Goal: Task Accomplishment & Management: Use online tool/utility

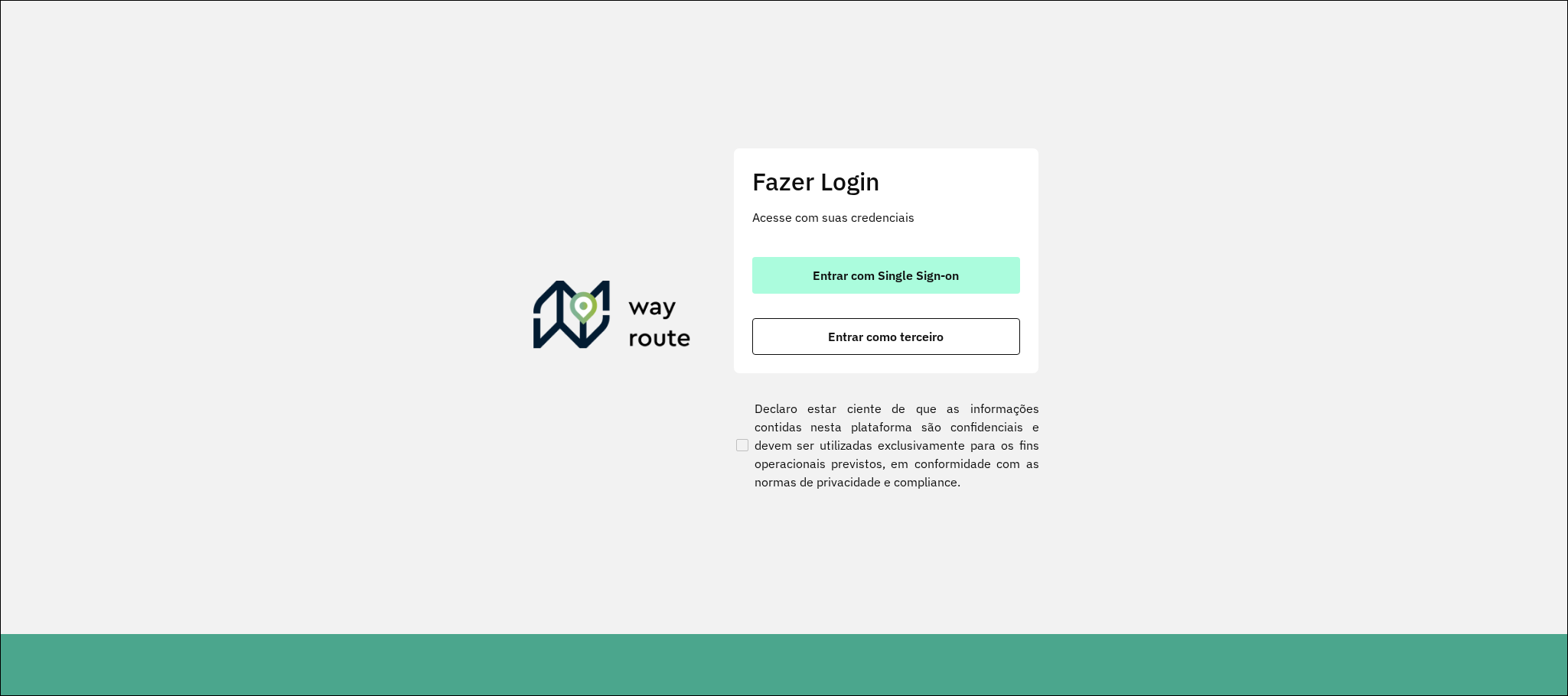
click at [813, 269] on span "Entrar com Single Sign-on" at bounding box center [886, 275] width 146 height 12
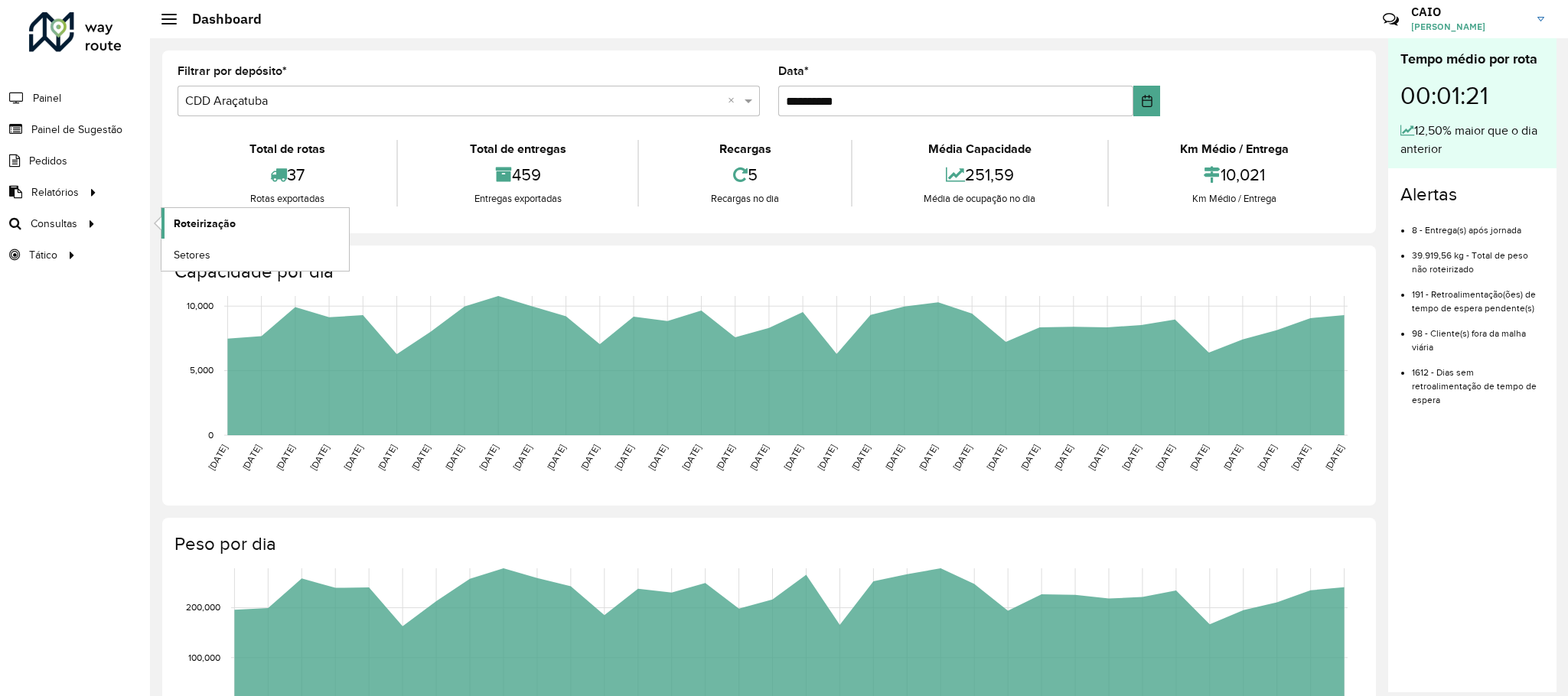
click at [237, 216] on link "Roteirização" at bounding box center [255, 223] width 187 height 31
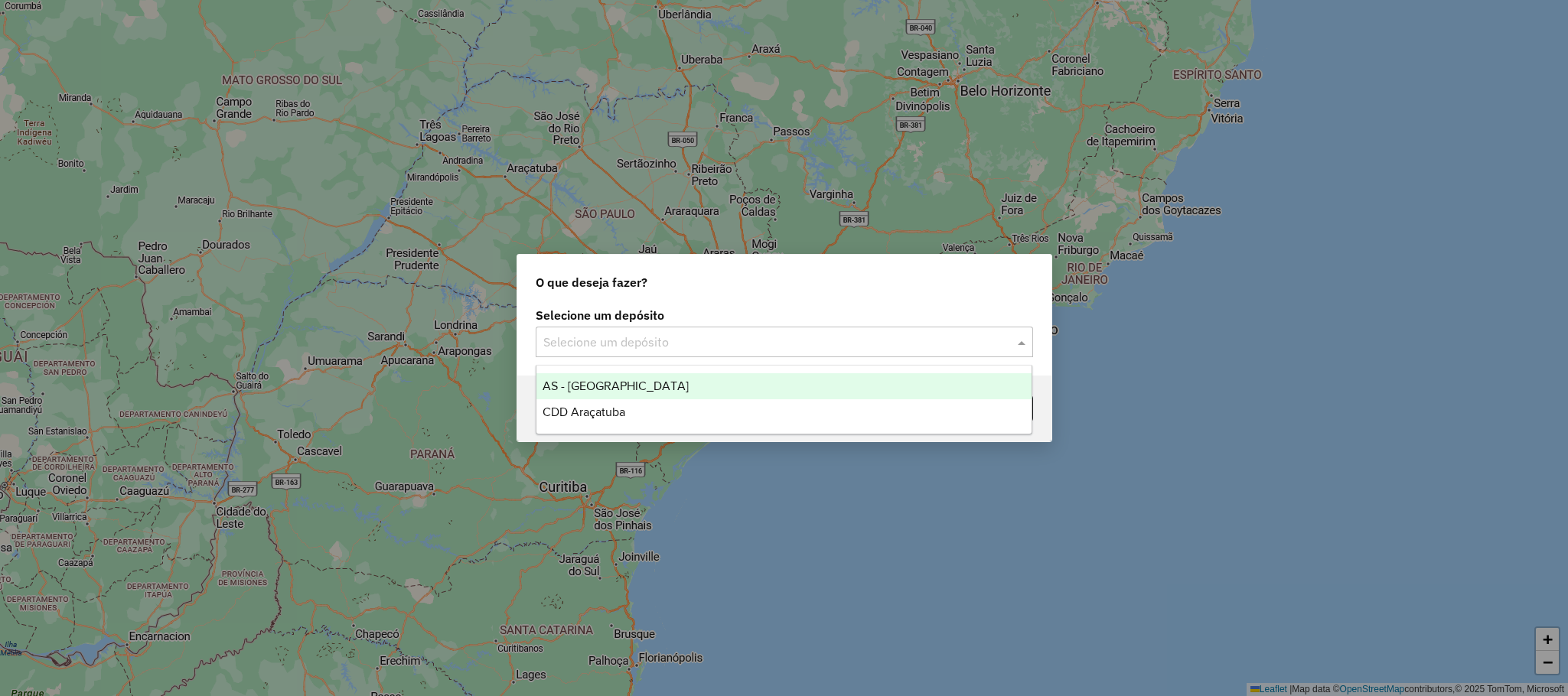
click at [616, 343] on input "text" at bounding box center [769, 342] width 451 height 18
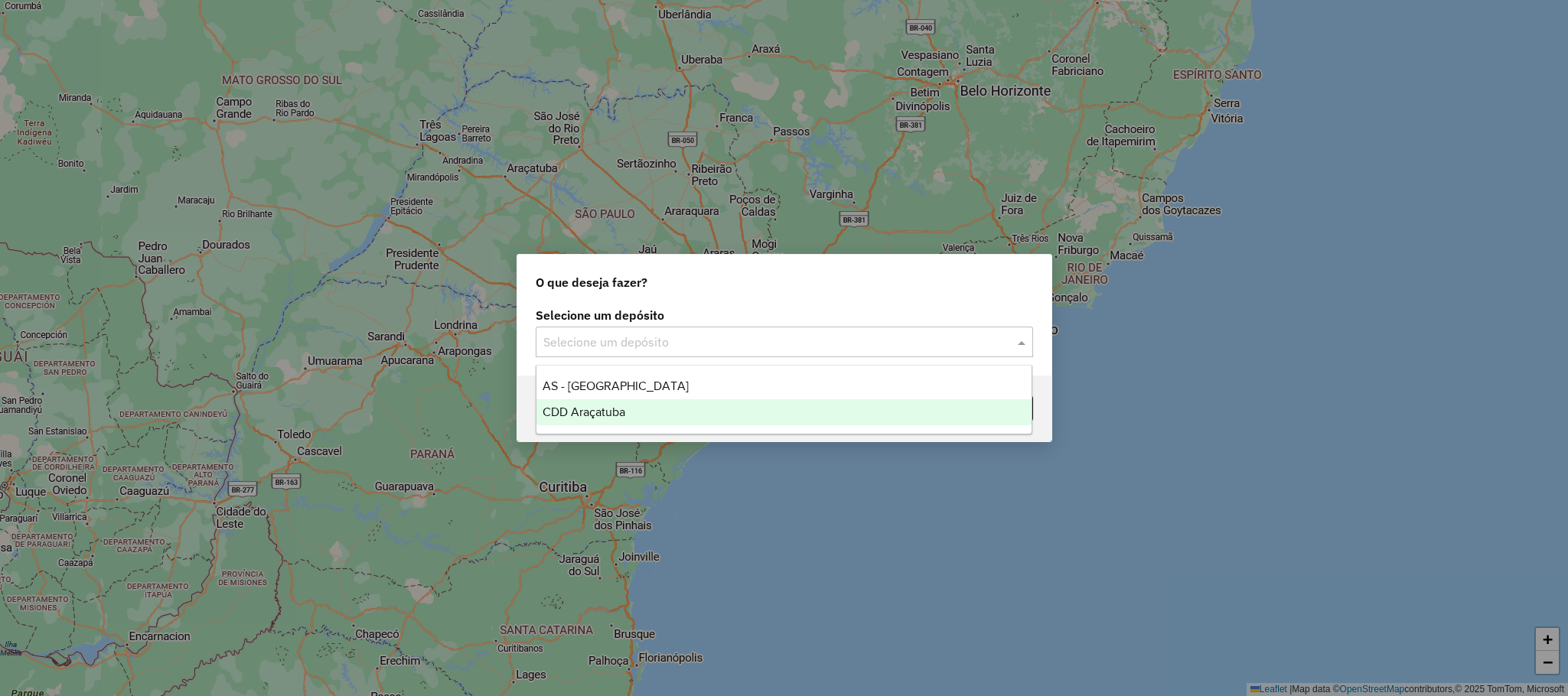
click at [633, 406] on div "CDD Araçatuba" at bounding box center [784, 412] width 495 height 26
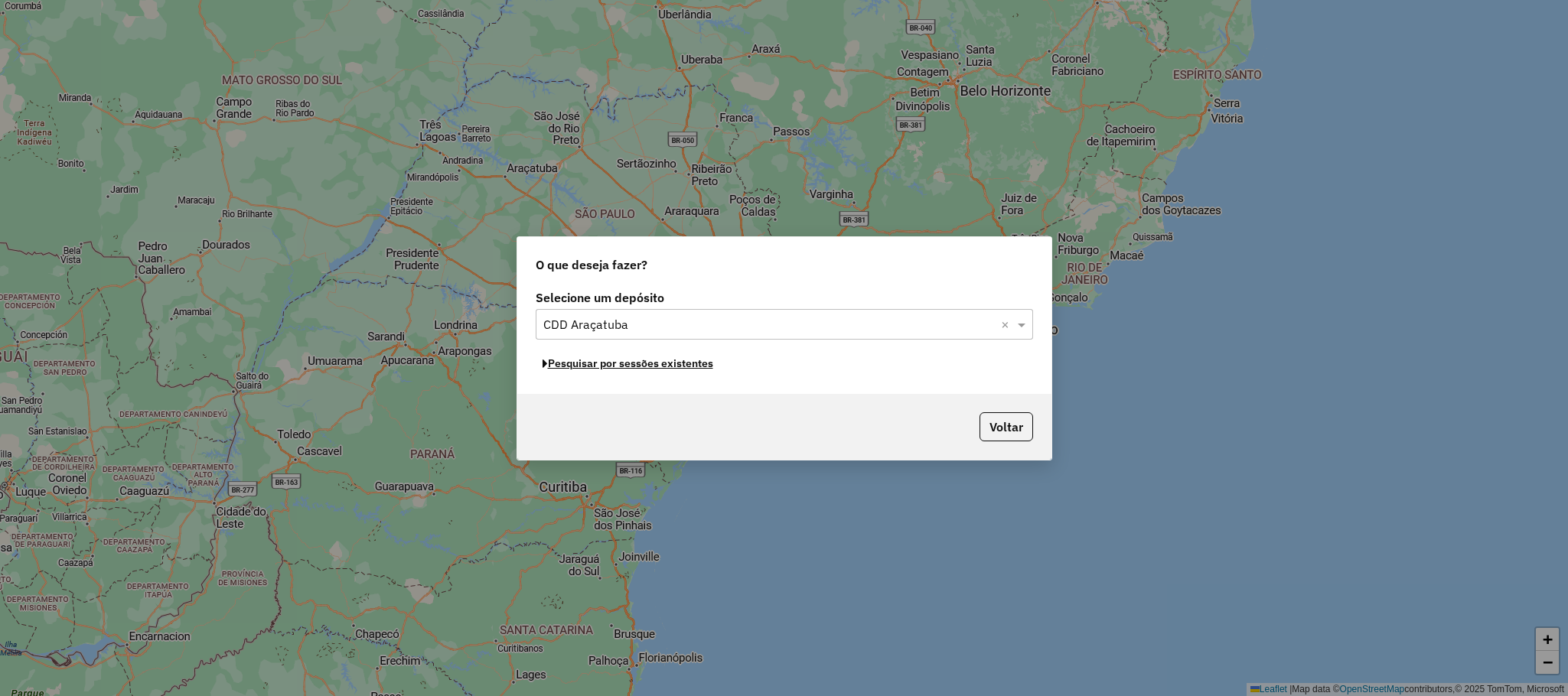
click at [621, 362] on button "Pesquisar por sessões existentes" at bounding box center [628, 363] width 185 height 24
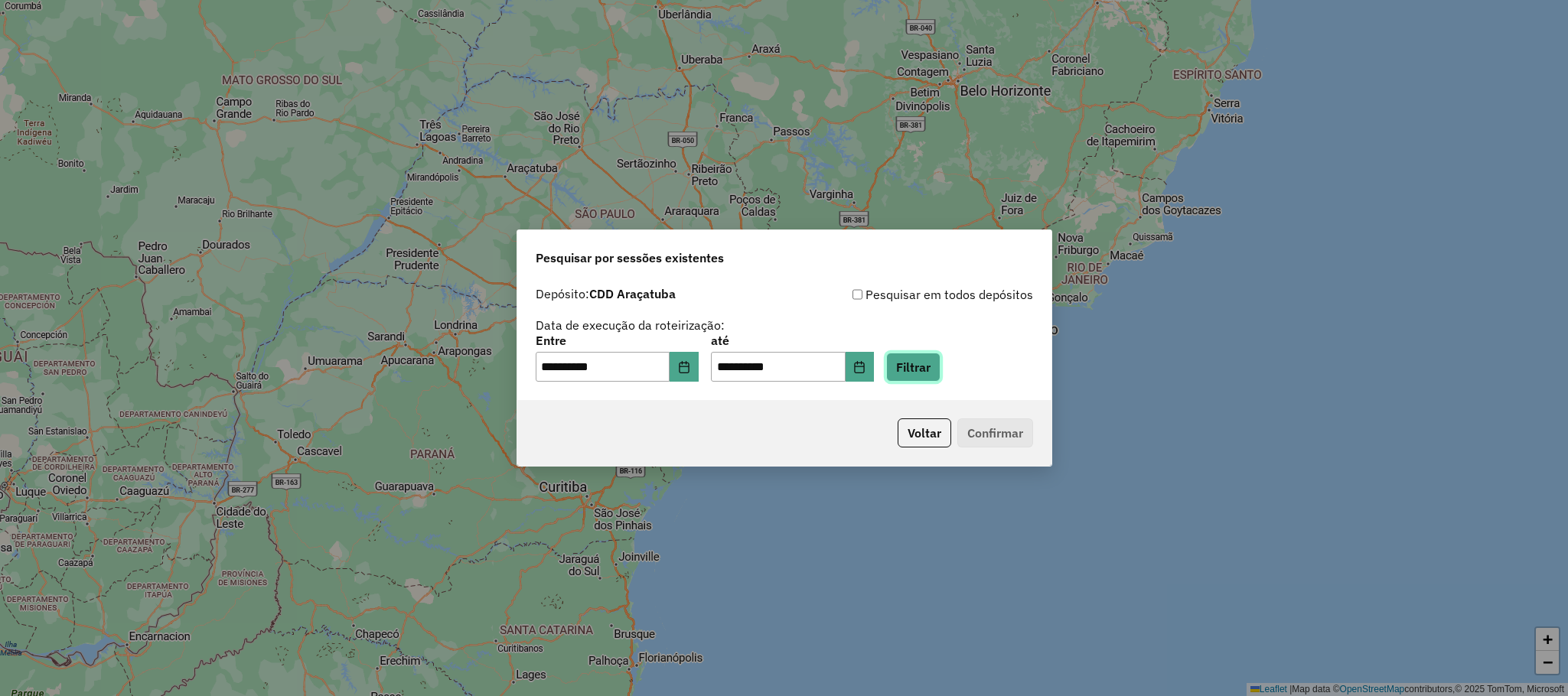
click at [921, 363] on button "Filtrar" at bounding box center [913, 366] width 55 height 29
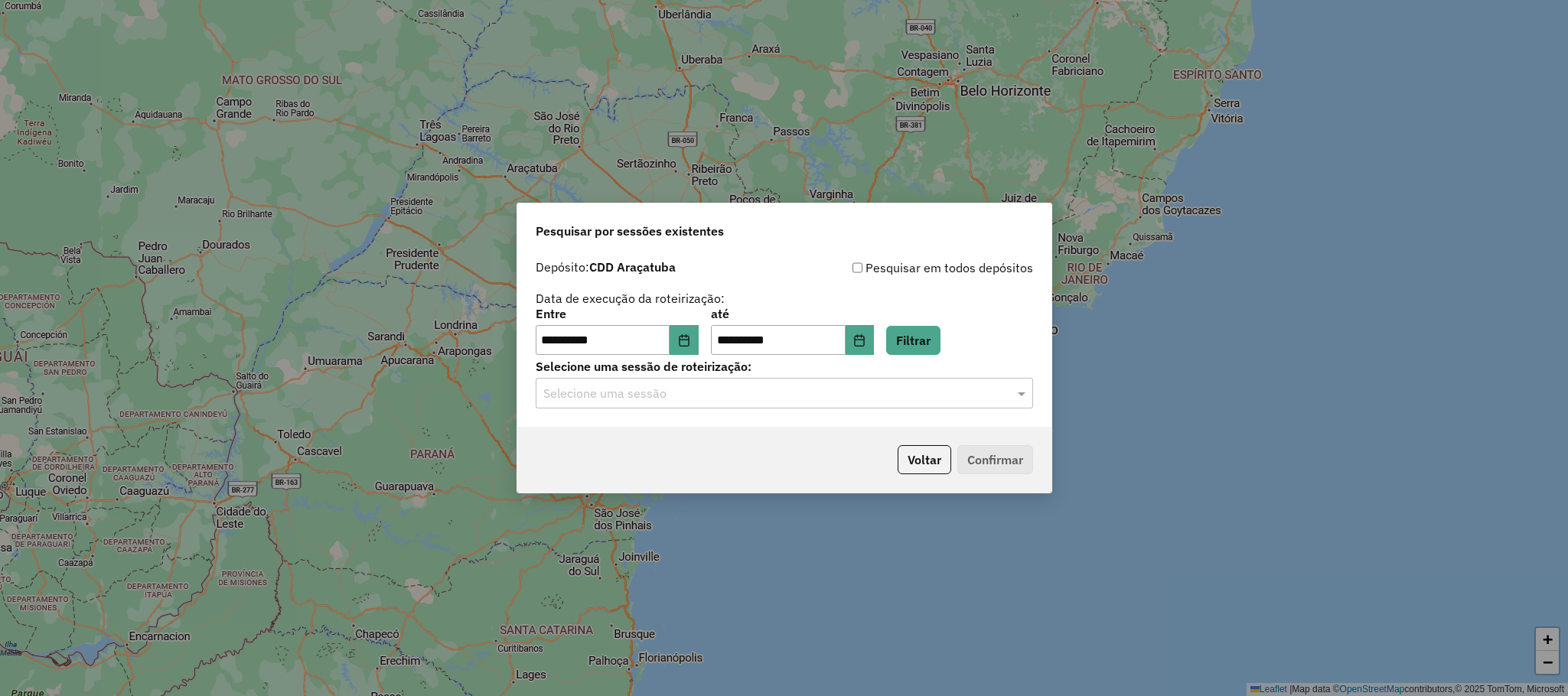
click at [813, 385] on input "text" at bounding box center [769, 394] width 451 height 18
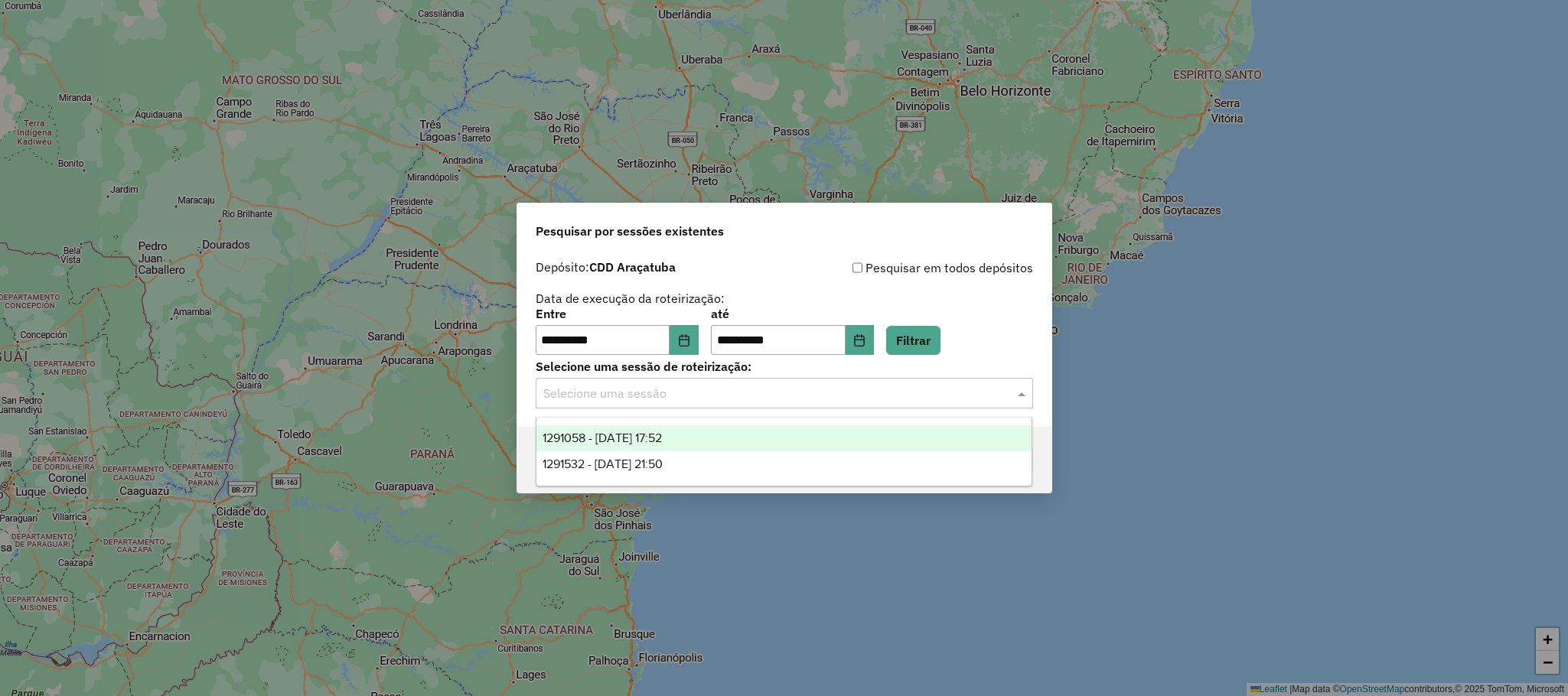
click at [751, 427] on div "1291058 - 09/10/2025 17:52" at bounding box center [784, 439] width 495 height 26
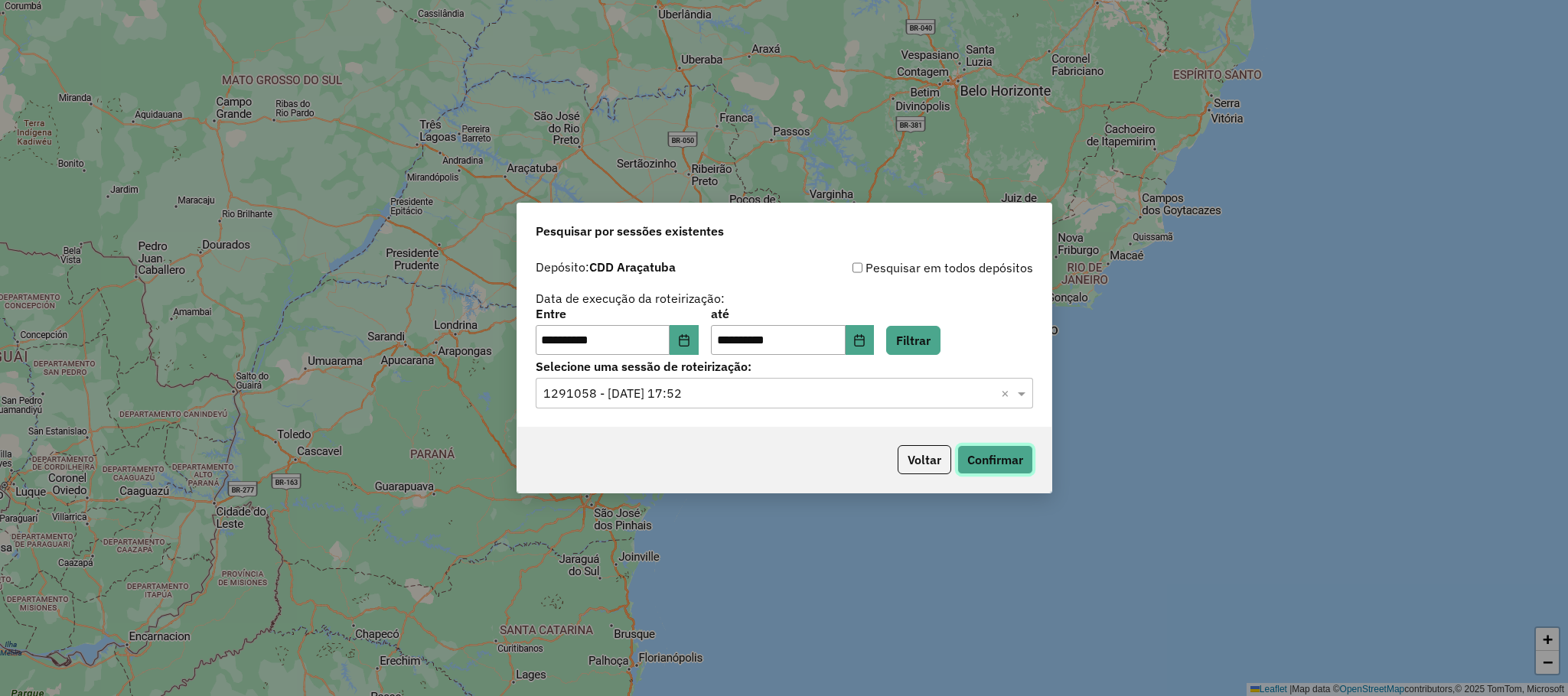
click at [989, 460] on button "Confirmar" at bounding box center [995, 459] width 76 height 29
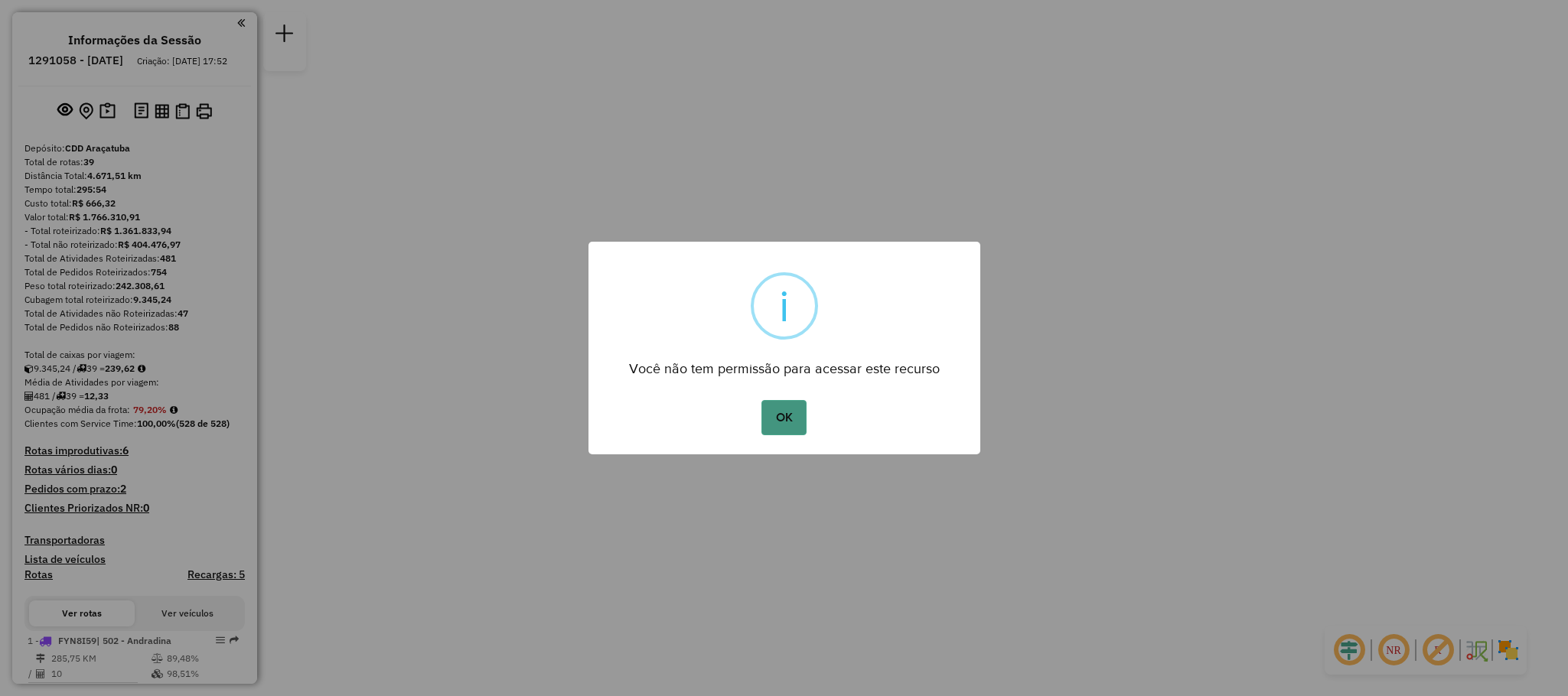
click at [780, 409] on button "OK" at bounding box center [784, 417] width 45 height 35
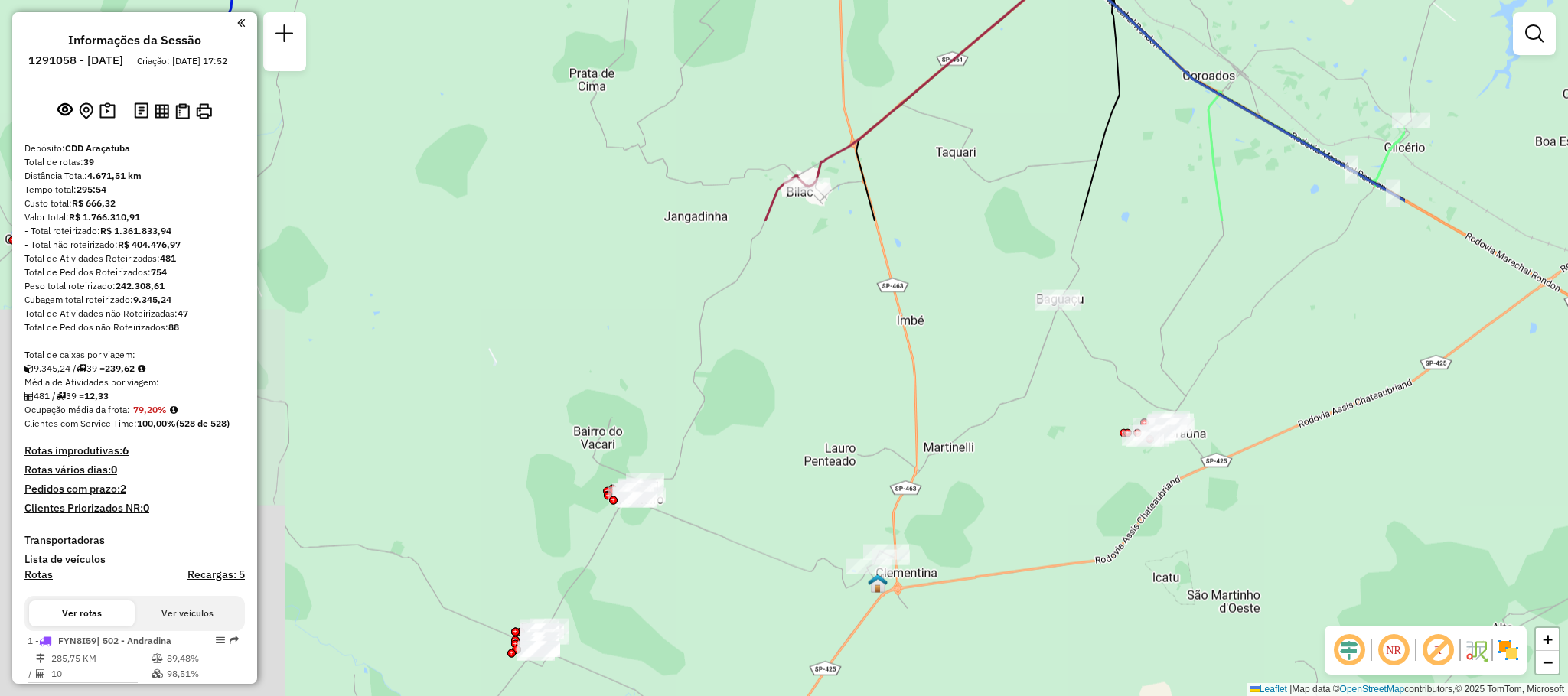
drag, startPoint x: 904, startPoint y: 388, endPoint x: 675, endPoint y: -134, distance: 570.0
click at [675, 0] on html "Aguarde... Pop-up bloqueado! Seu navegador bloqueou automáticamente a abertura …" at bounding box center [784, 348] width 1568 height 696
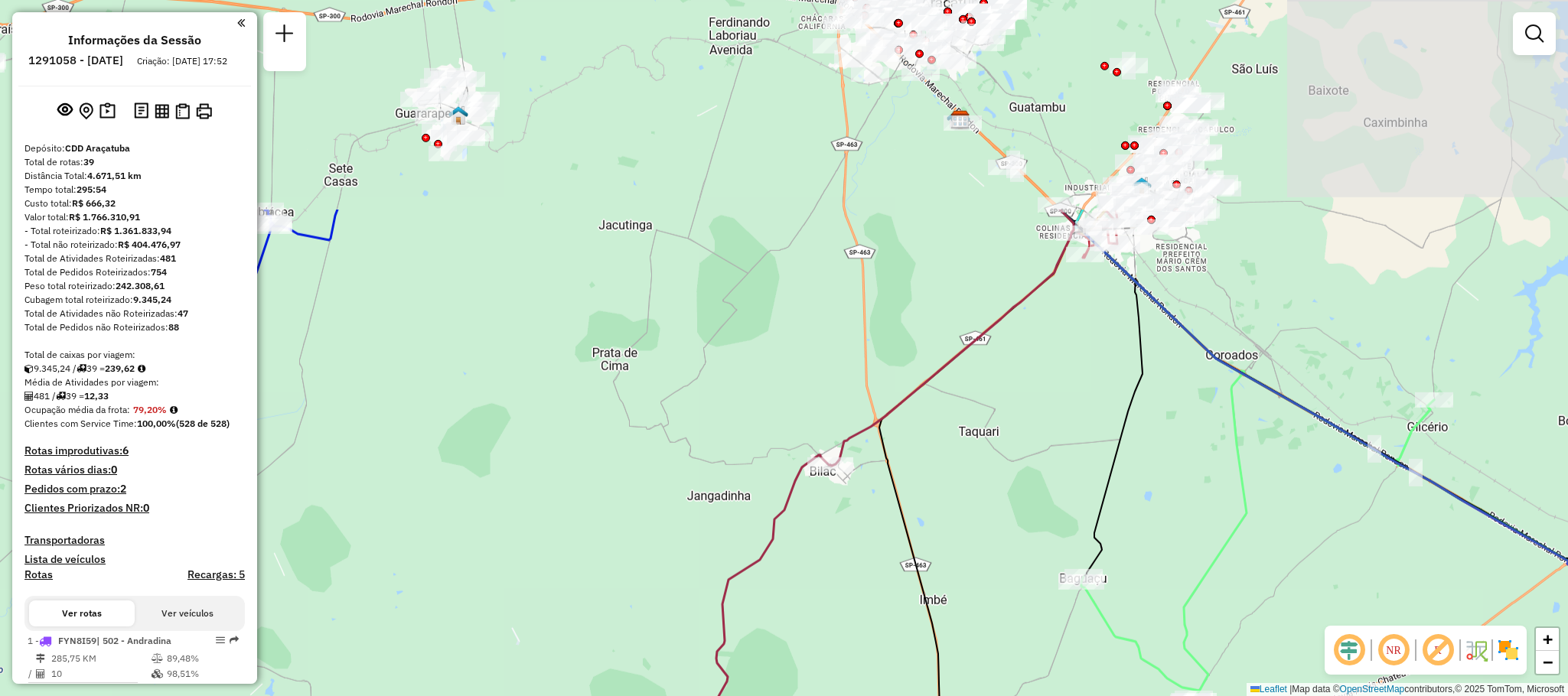
drag, startPoint x: 727, startPoint y: 275, endPoint x: 737, endPoint y: 489, distance: 214.2
click at [737, 487] on div "Janela de atendimento Grade de atendimento Capacidade Transportadoras Veículos …" at bounding box center [784, 348] width 1568 height 696
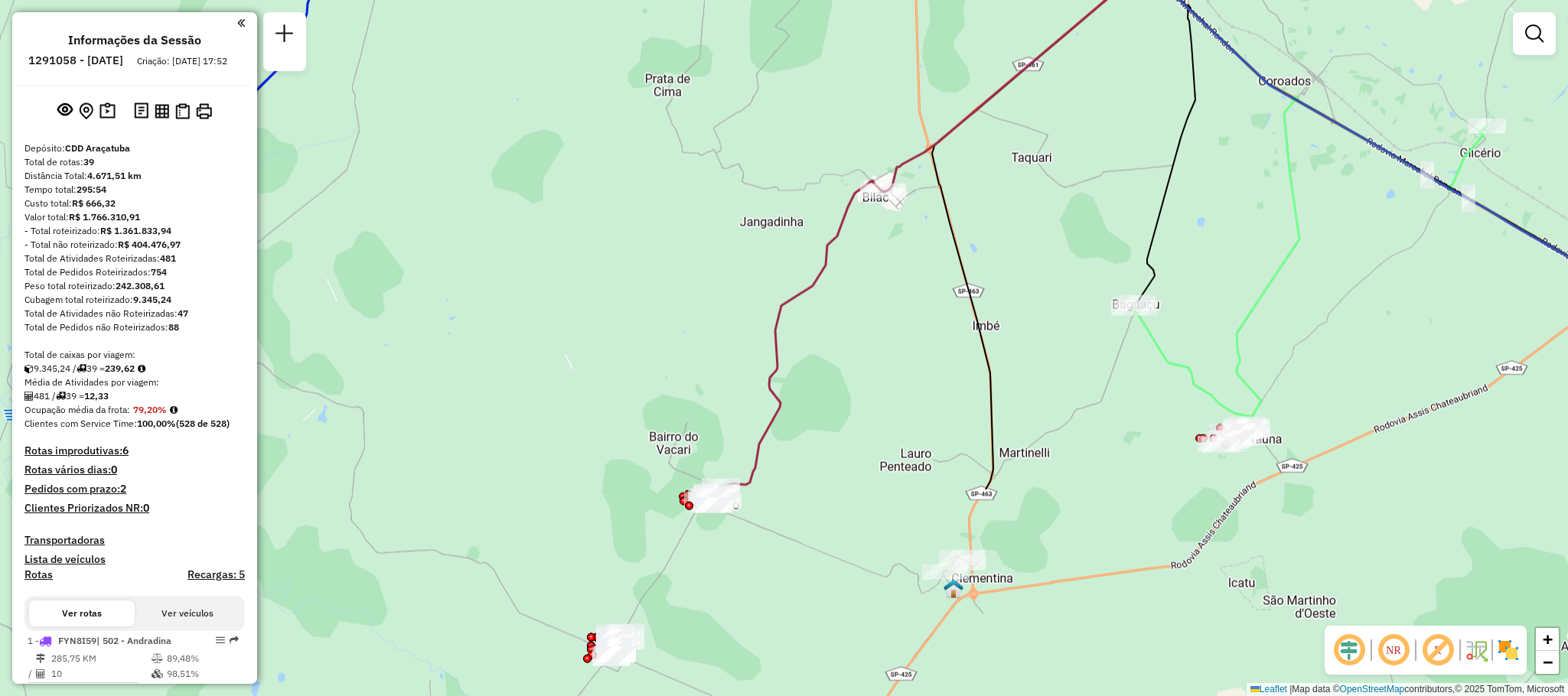
drag, startPoint x: 833, startPoint y: 598, endPoint x: 892, endPoint y: 195, distance: 407.3
click at [892, 195] on div "Janela de atendimento Grade de atendimento Capacidade Transportadoras Veículos …" at bounding box center [784, 348] width 1568 height 696
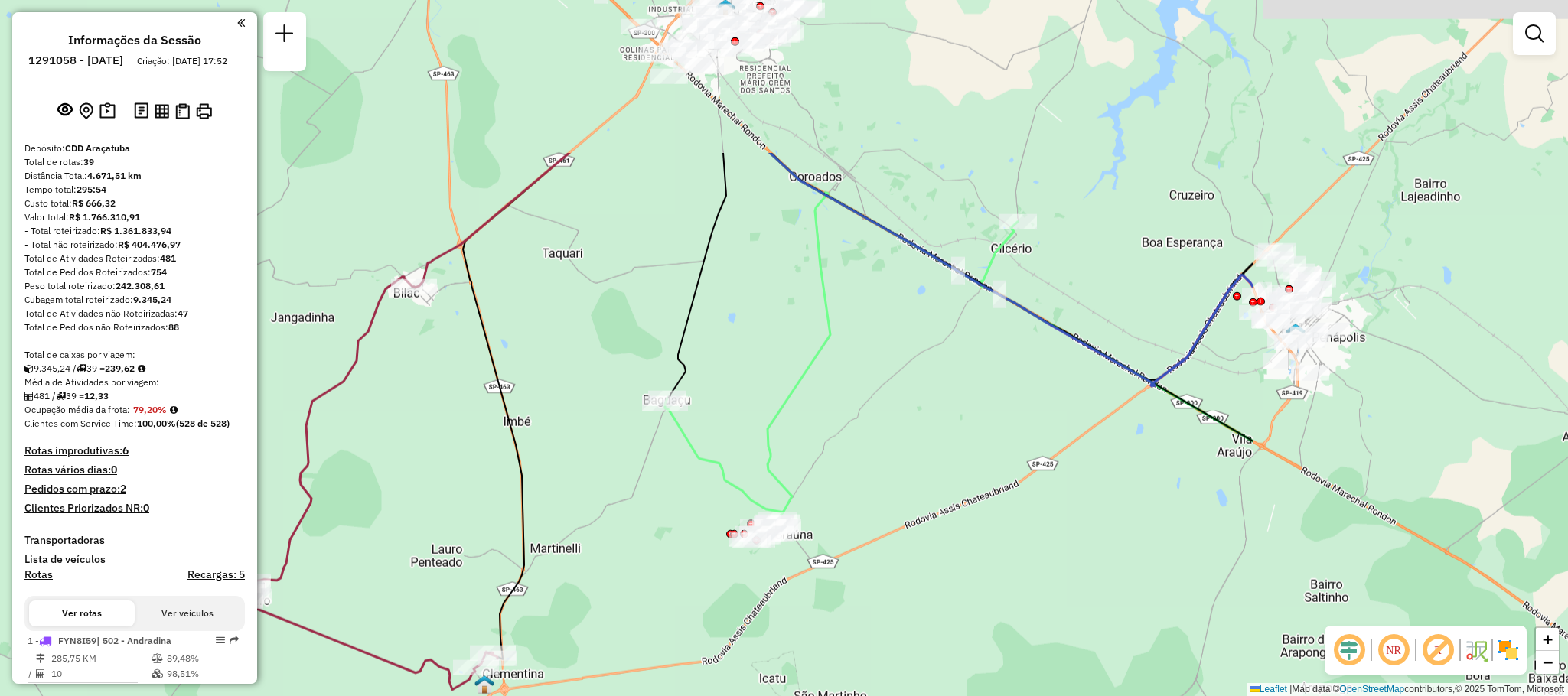
drag, startPoint x: 938, startPoint y: 266, endPoint x: 467, endPoint y: 489, distance: 521.1
click at [467, 489] on div "Janela de atendimento Grade de atendimento Capacidade Transportadoras Veículos …" at bounding box center [784, 348] width 1568 height 696
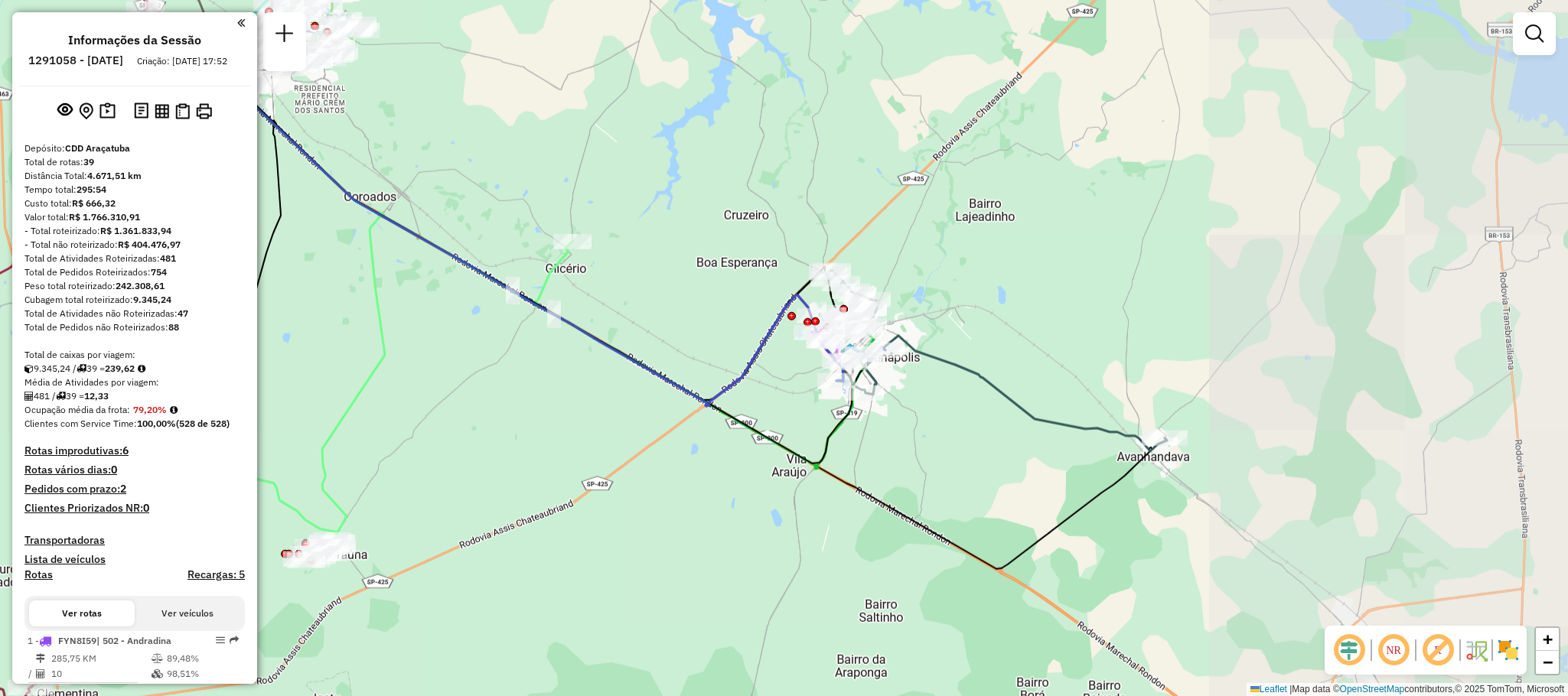
drag, startPoint x: 949, startPoint y: 430, endPoint x: 503, endPoint y: 440, distance: 446.1
click at [499, 445] on div "Janela de atendimento Grade de atendimento Capacidade Transportadoras Veículos …" at bounding box center [784, 348] width 1568 height 696
